Goal: Information Seeking & Learning: Learn about a topic

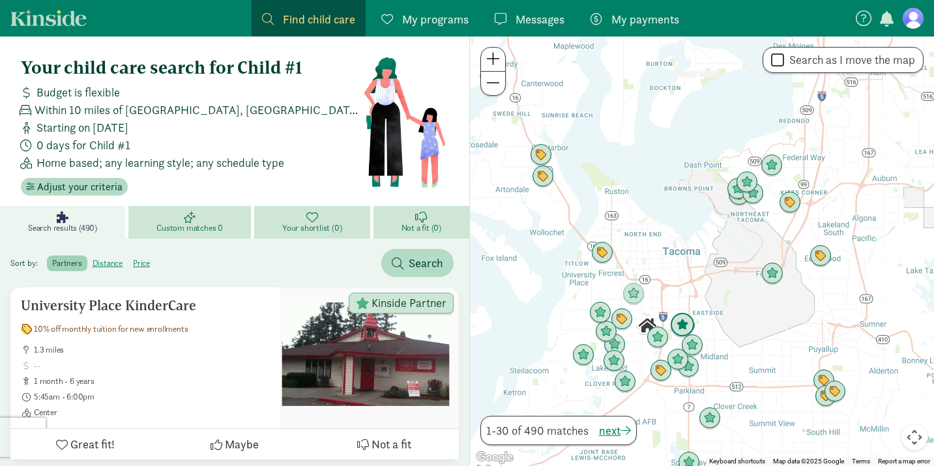
click at [689, 323] on img "Click to see details" at bounding box center [682, 325] width 25 height 25
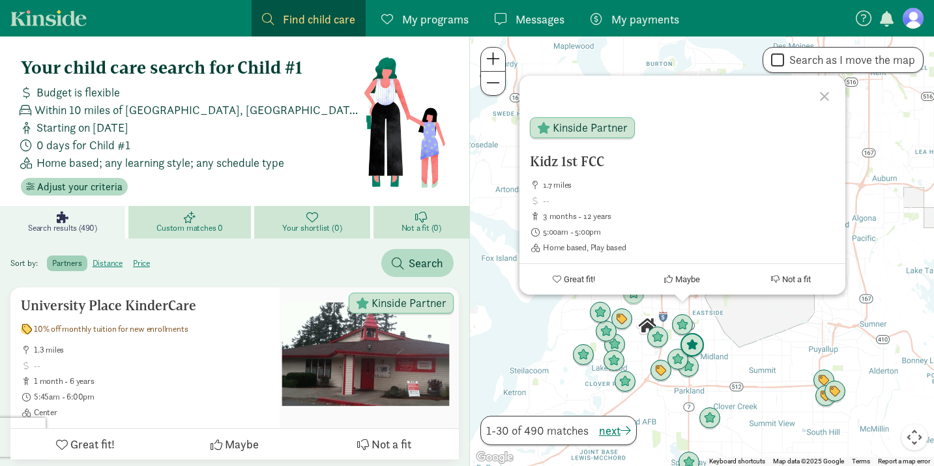
click at [692, 342] on img "Click to see details" at bounding box center [692, 345] width 25 height 25
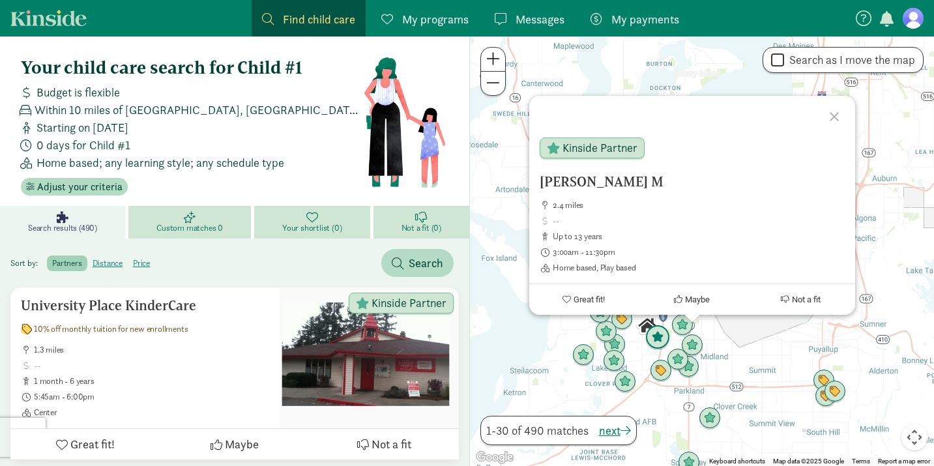
click at [658, 335] on img "Click to see details" at bounding box center [657, 337] width 25 height 25
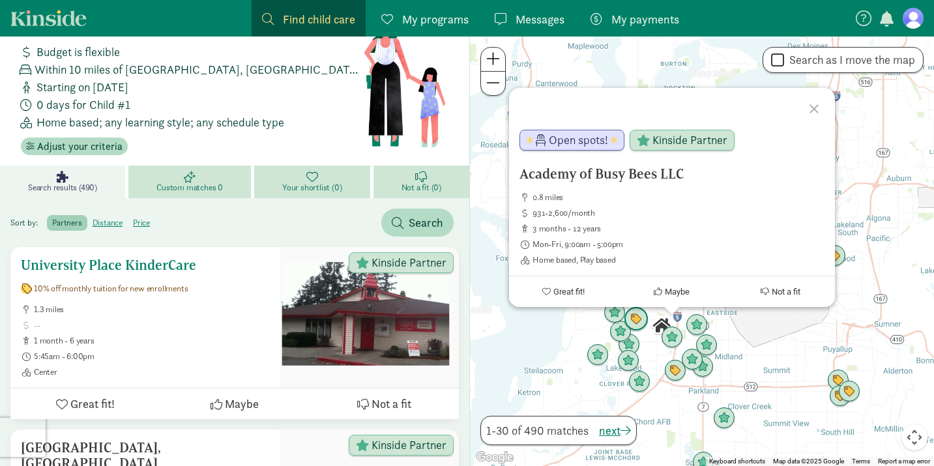
scroll to position [49, 0]
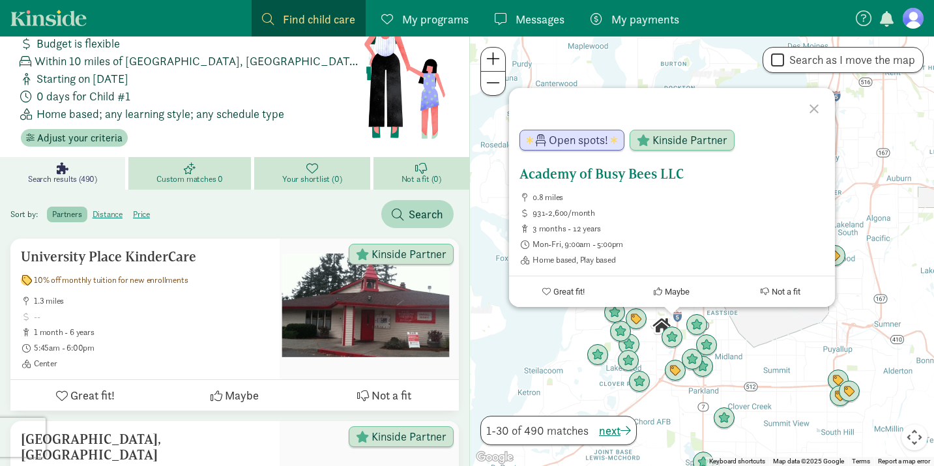
click at [664, 215] on span "931-2,600/month" at bounding box center [679, 213] width 292 height 10
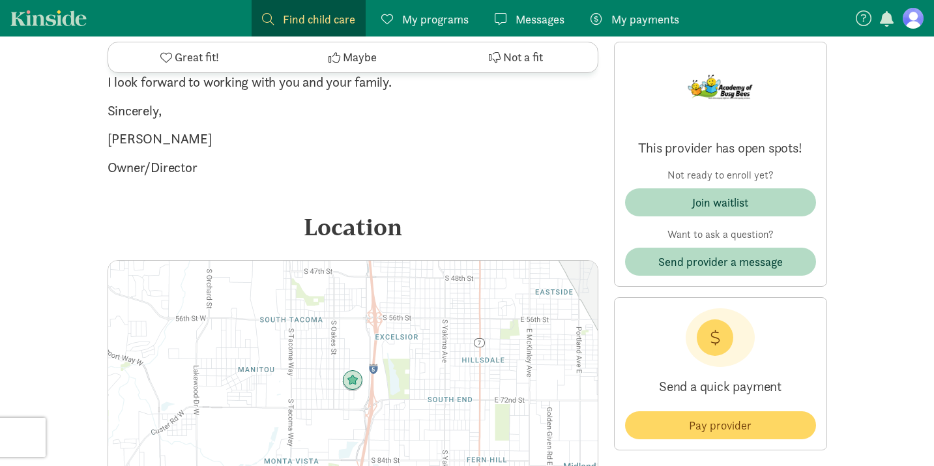
scroll to position [1854, 0]
